Goal: Download file/media

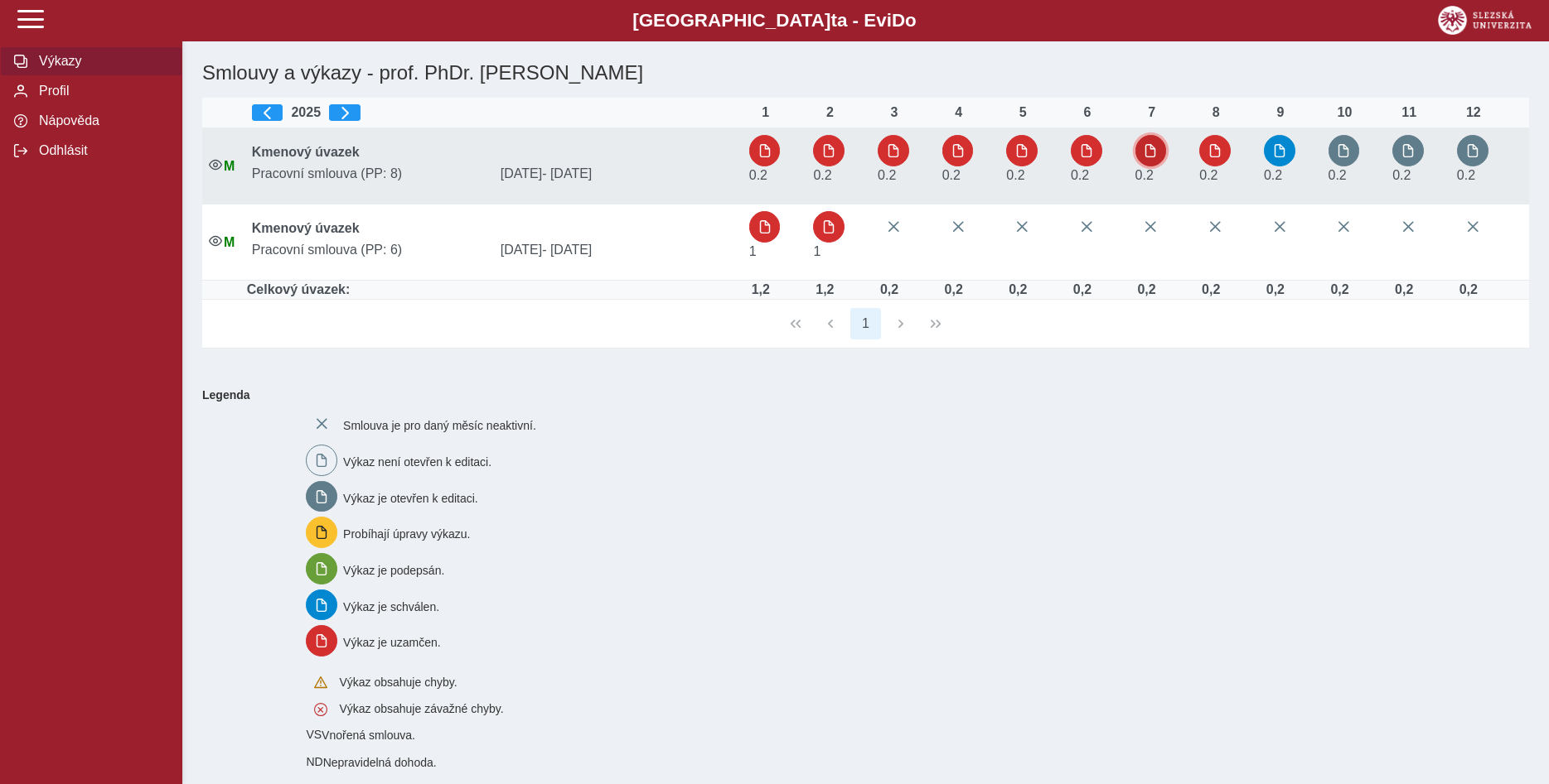
click at [1149, 151] on span "button" at bounding box center [1150, 151] width 14 height 14
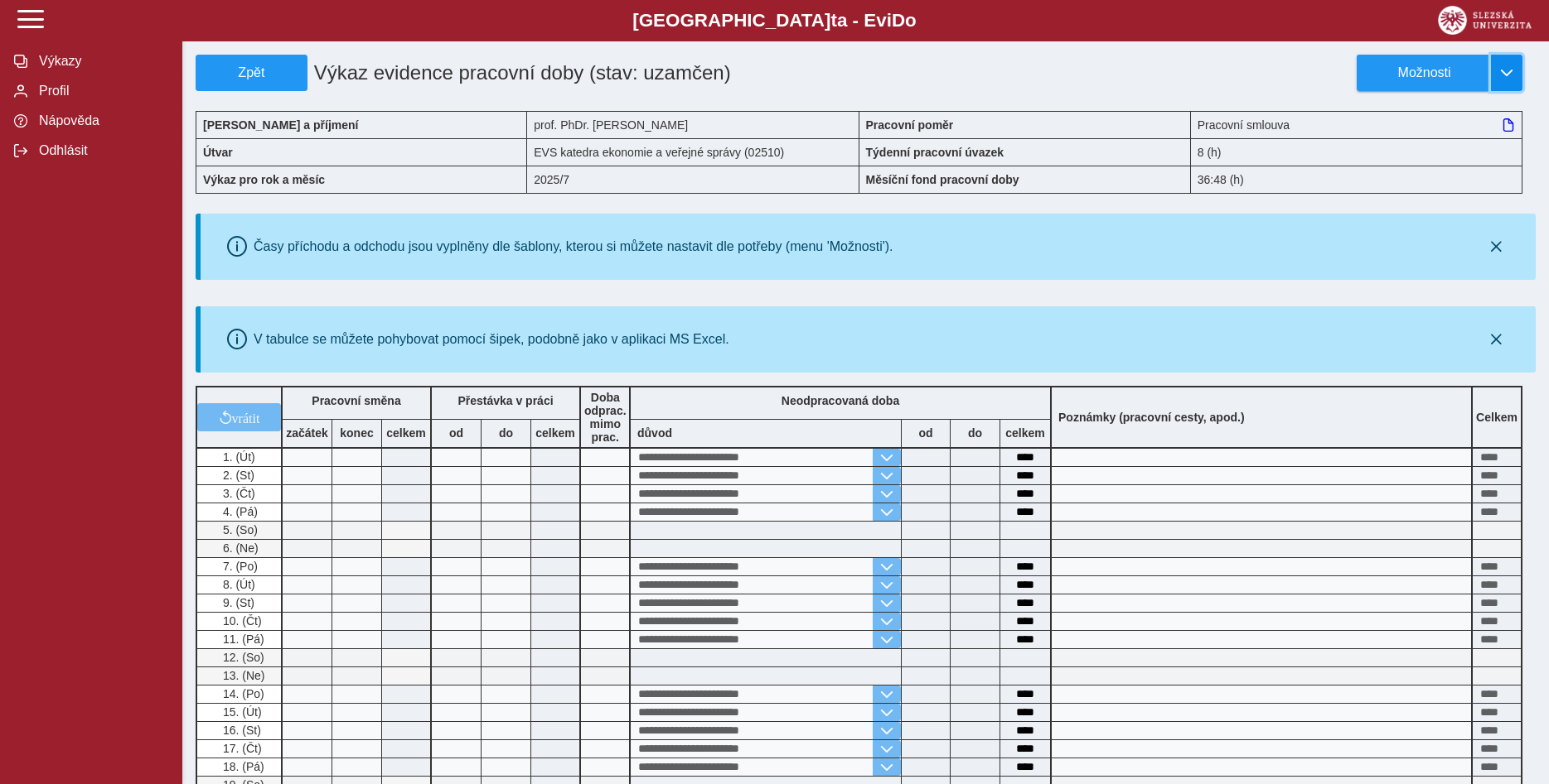
click at [1506, 72] on span "button" at bounding box center [1506, 73] width 14 height 14
click at [1448, 147] on span "Stáhnout PDF" at bounding box center [1432, 144] width 84 height 14
click at [235, 71] on span "Zpět" at bounding box center [251, 73] width 97 height 15
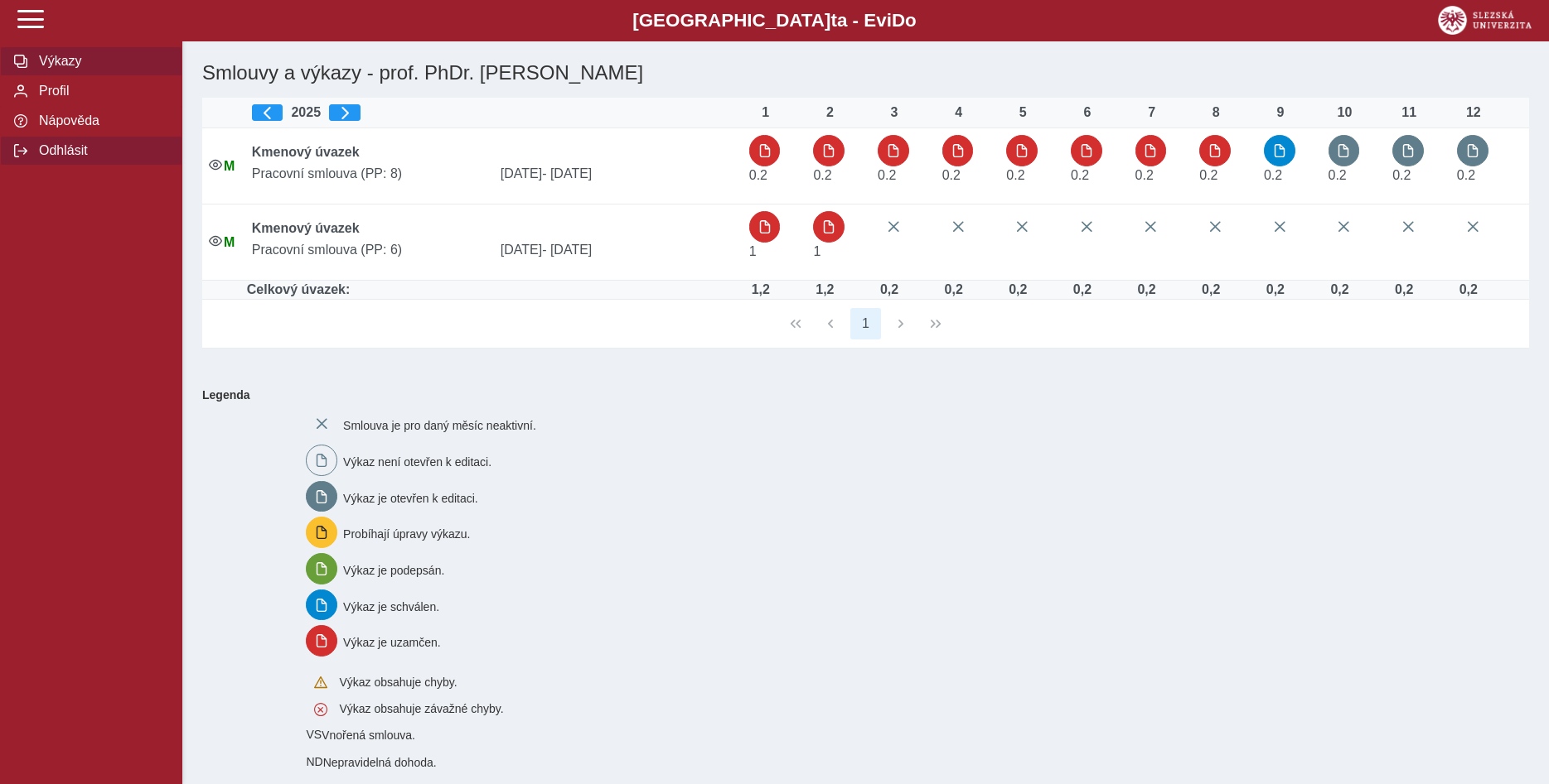
click at [69, 158] on span "Odhlásit" at bounding box center [101, 151] width 135 height 15
